Goal: Task Accomplishment & Management: Use online tool/utility

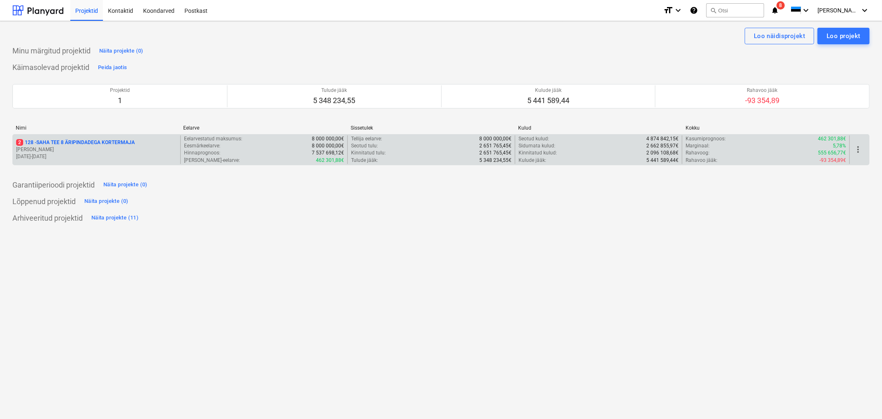
click at [97, 143] on p "2 128 - SAHA TEE 8 ÄRIPINDADEGA KORTERMAJA" at bounding box center [75, 142] width 119 height 7
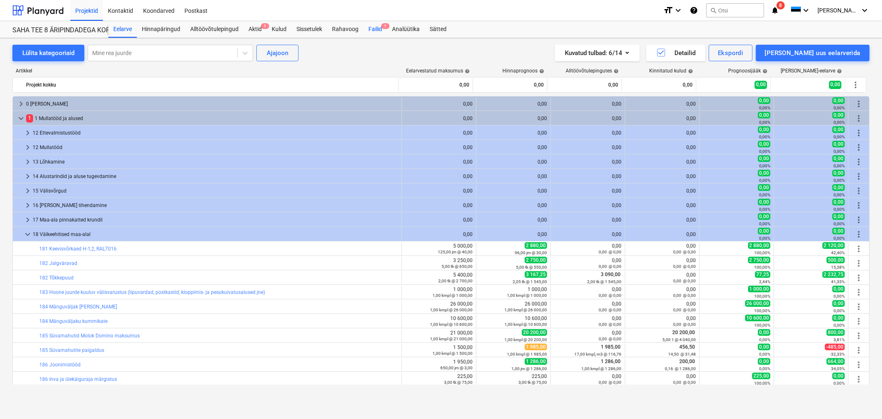
click at [375, 30] on div "Failid 1" at bounding box center [376, 29] width 24 height 17
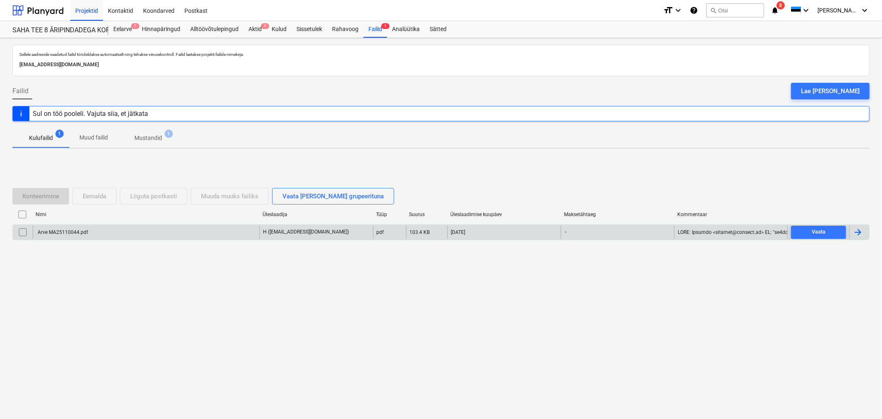
click at [94, 230] on div "Arve MA25110044.pdf" at bounding box center [146, 231] width 227 height 13
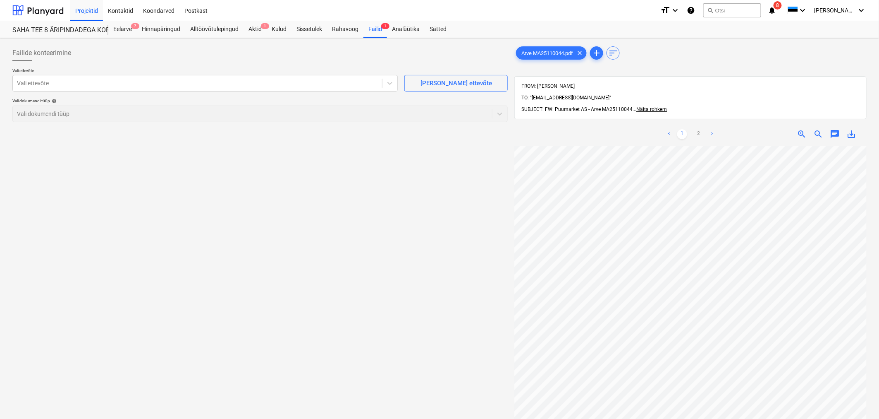
scroll to position [283, 144]
click at [194, 85] on div at bounding box center [197, 83] width 361 height 8
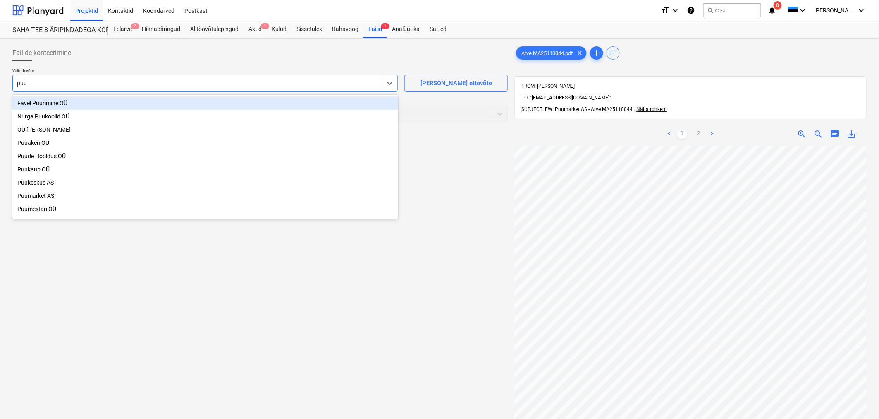
type input "puum"
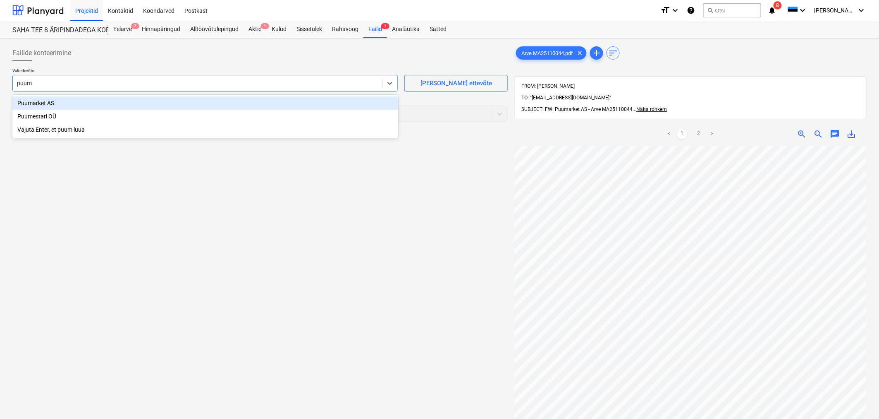
click at [137, 101] on div "Puumarket AS" at bounding box center [205, 102] width 386 height 13
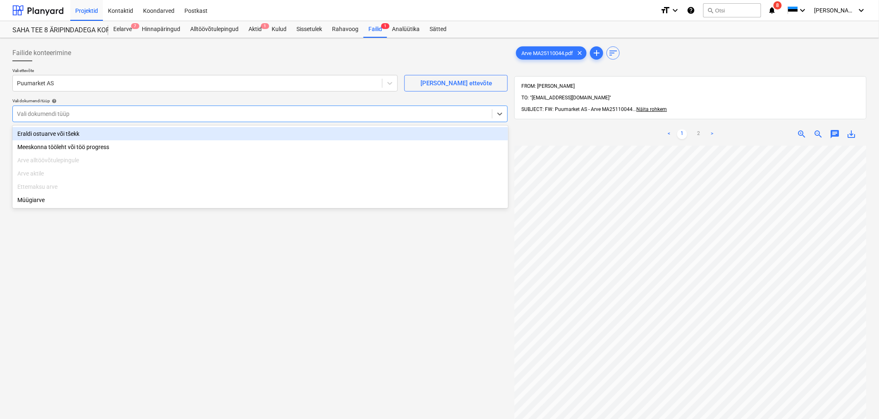
click at [137, 113] on div at bounding box center [252, 114] width 471 height 8
click at [136, 132] on div "Eraldi ostuarve või tšekk" at bounding box center [260, 133] width 496 height 13
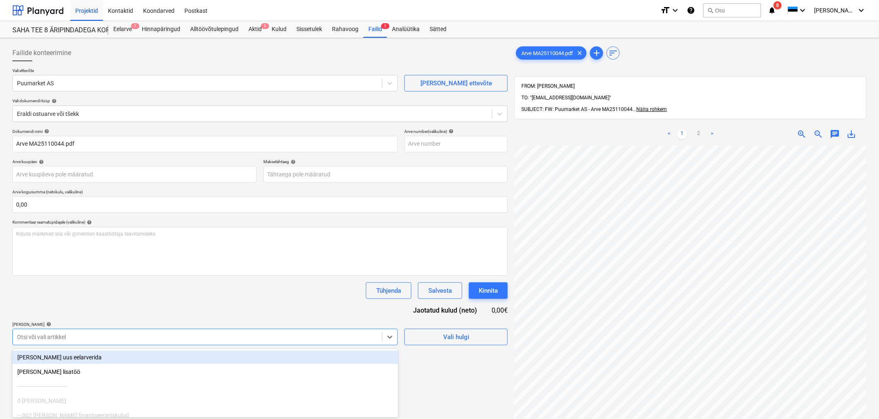
click at [156, 343] on body "Projektid Kontaktid Koondarved Postkast format_size keyboard_arrow_down help se…" at bounding box center [439, 209] width 879 height 419
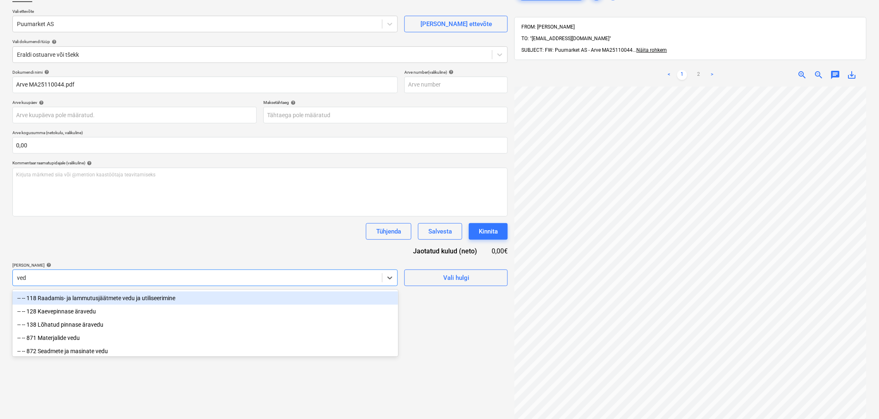
type input "vedu"
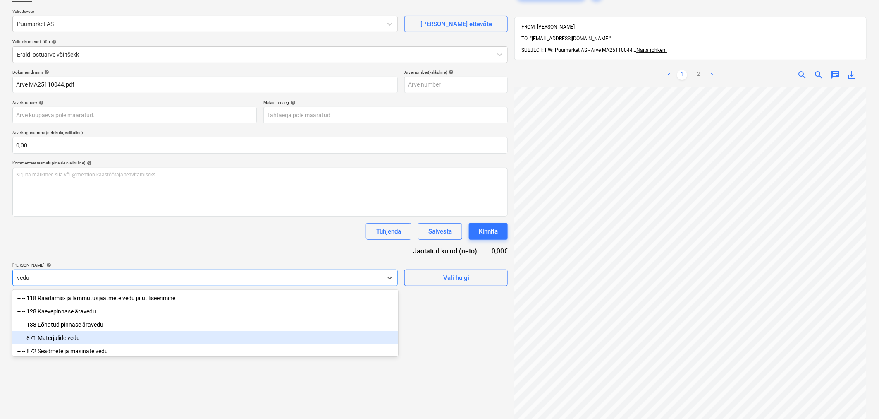
click at [87, 338] on div "-- -- 871 Materjalide vedu" at bounding box center [205, 337] width 386 height 13
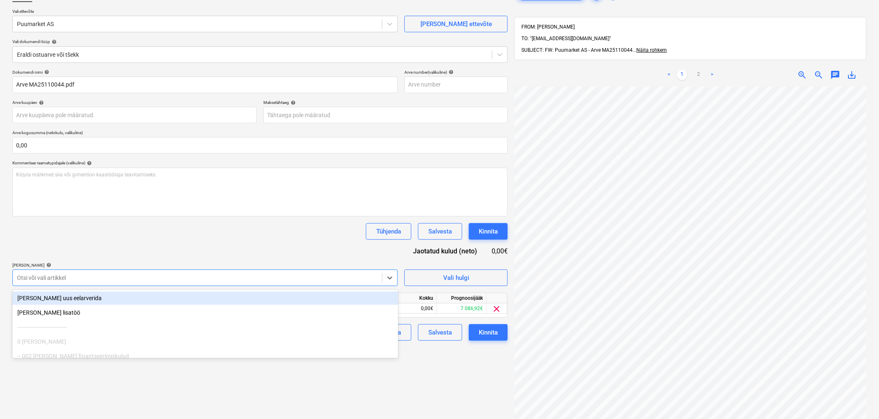
click at [88, 279] on div at bounding box center [197, 277] width 361 height 8
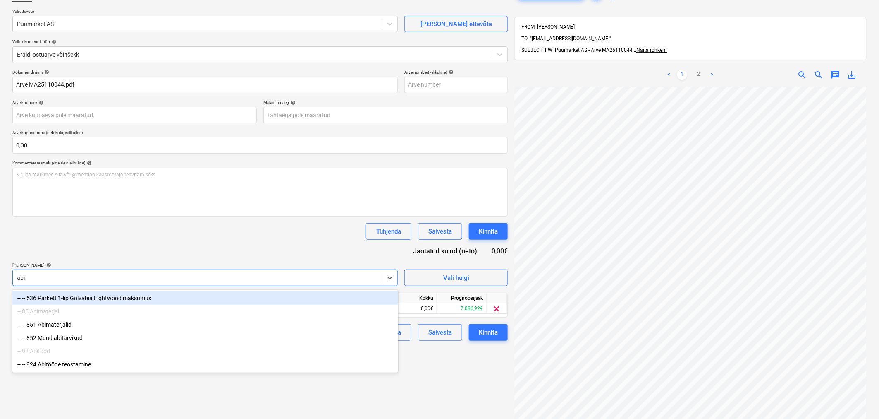
type input "abim"
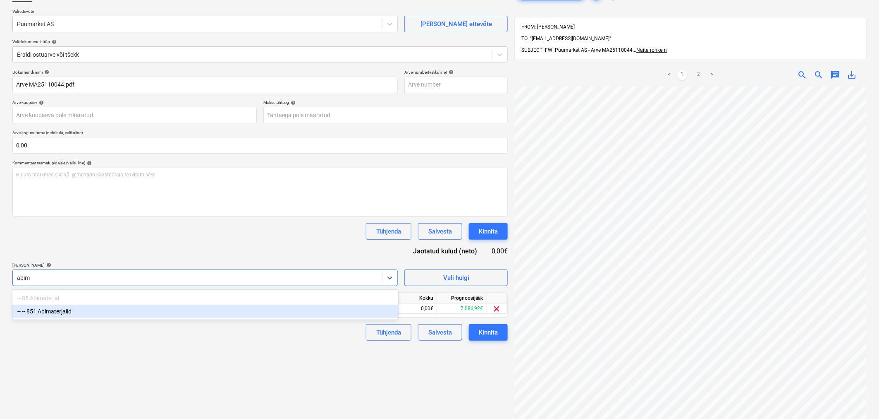
click at [56, 311] on div "-- -- 851 Abimaterjalid" at bounding box center [205, 310] width 386 height 13
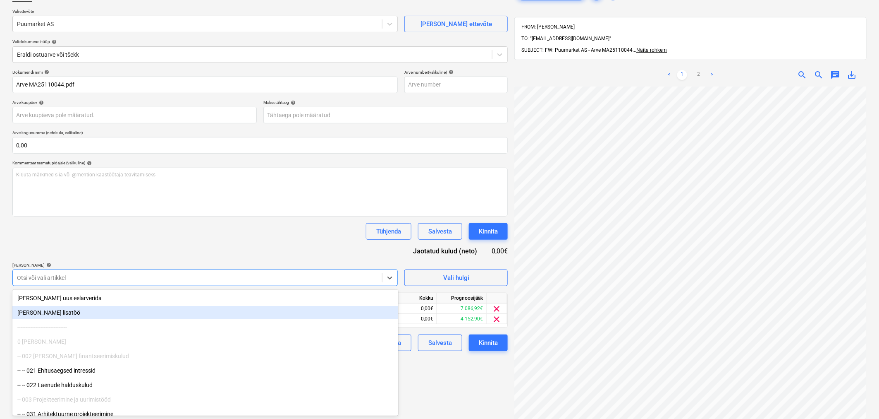
click at [144, 241] on div "Dokumendi nimi help Arve MA25110044.pdf Arve number (valikuline) help Arve kuup…" at bounding box center [260, 209] width 496 height 281
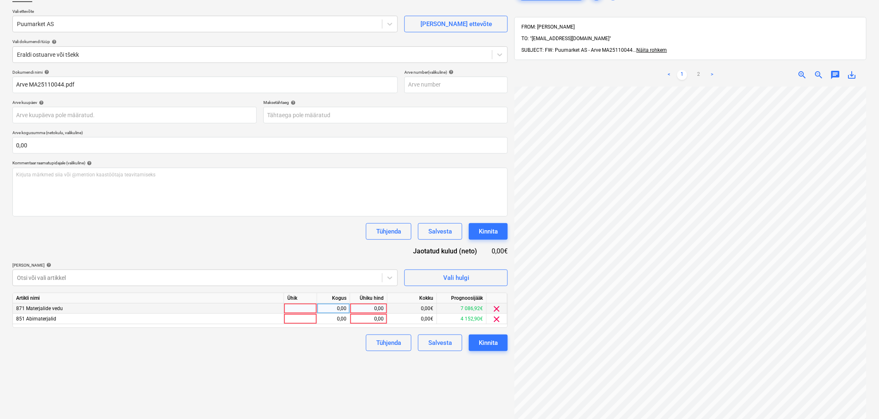
click at [369, 304] on div "0,00" at bounding box center [369, 308] width 30 height 10
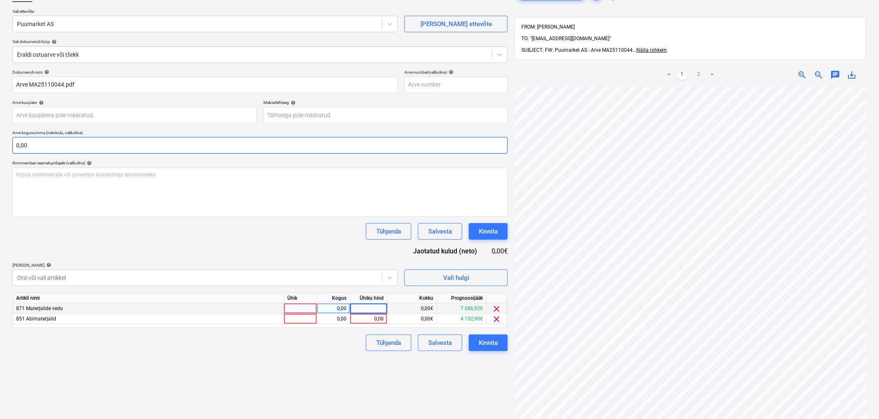
click at [126, 144] on input "0,00" at bounding box center [260, 145] width 496 height 17
type input "349"
click at [123, 144] on input "0,00" at bounding box center [260, 145] width 496 height 17
type input "349,11"
click at [93, 142] on input "0,00" at bounding box center [260, 145] width 496 height 17
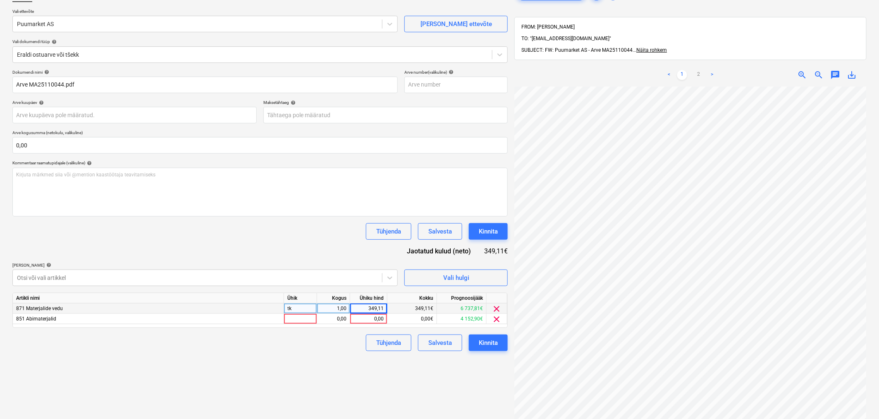
click at [367, 304] on div "349,11" at bounding box center [369, 308] width 30 height 10
click at [158, 143] on input "0,00" at bounding box center [260, 145] width 496 height 17
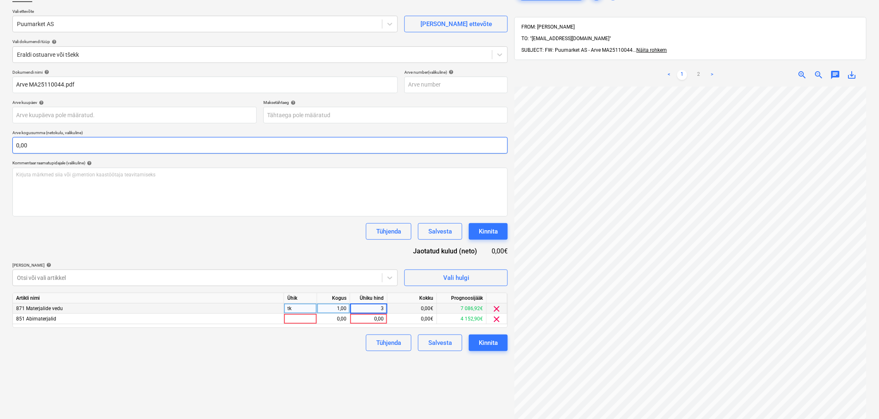
click at [158, 143] on input "0,00" at bounding box center [260, 145] width 496 height 17
click at [158, 144] on input "text" at bounding box center [260, 145] width 496 height 17
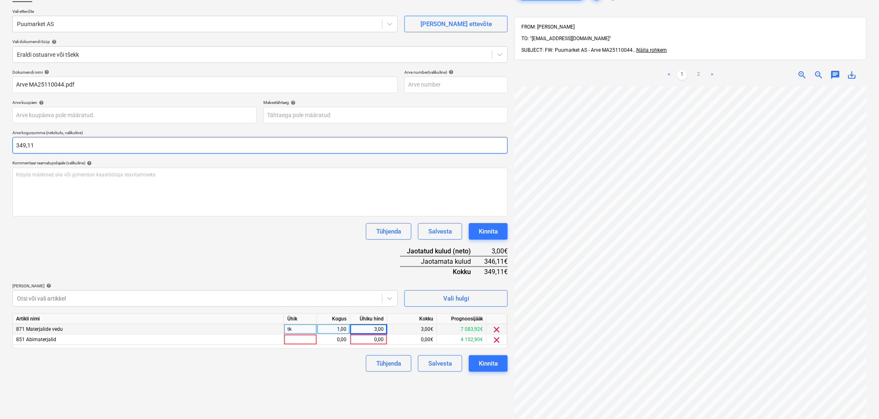
type input "349,11"
click at [378, 330] on div "3,00" at bounding box center [369, 329] width 30 height 10
type input "35,48"
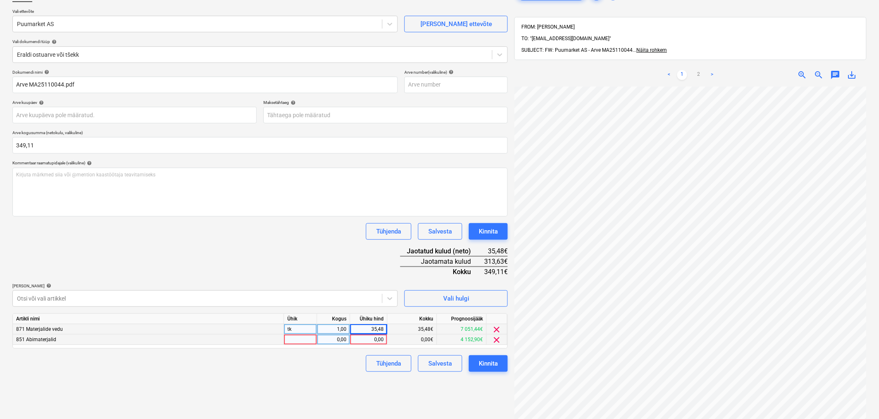
click at [369, 338] on div "0,00" at bounding box center [369, 339] width 30 height 10
click at [371, 331] on div "35,48" at bounding box center [369, 329] width 30 height 10
click at [371, 331] on input "35,48" at bounding box center [368, 329] width 37 height 10
type input "79,84"
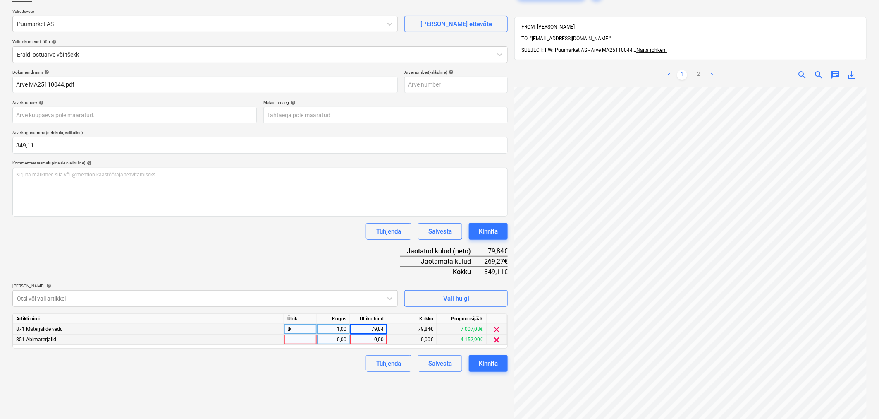
click at [379, 340] on div "0,00" at bounding box center [369, 339] width 30 height 10
type input "269,27"
click at [278, 266] on div "Dokumendi nimi help Arve MA25110044.pdf Arve number (valikuline) help Arve kuup…" at bounding box center [260, 220] width 496 height 302
click at [493, 230] on div "Kinnita" at bounding box center [488, 231] width 19 height 11
